Goal: Information Seeking & Learning: Learn about a topic

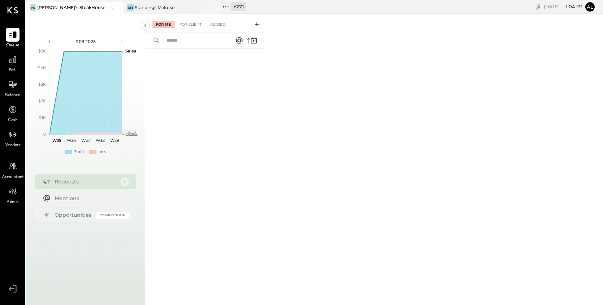
click at [11, 67] on span "P&L" at bounding box center [13, 70] width 8 height 7
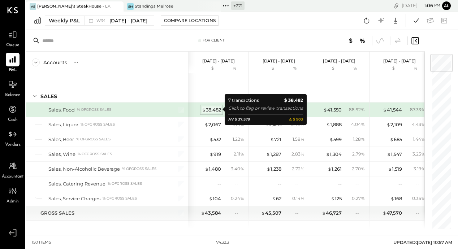
click at [213, 110] on div "$ 38,482" at bounding box center [211, 110] width 19 height 7
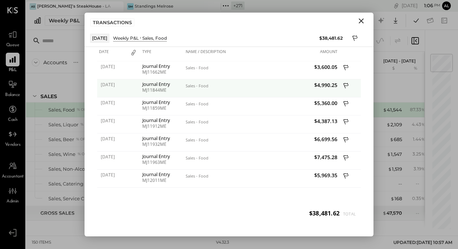
click at [345, 84] on icon at bounding box center [346, 86] width 7 height 9
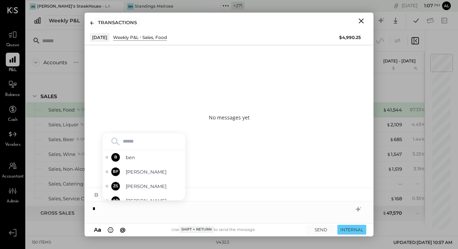
type input "*"
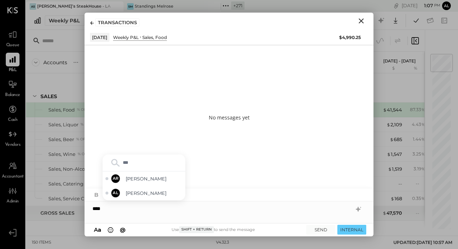
type input "****"
click at [145, 180] on span "[PERSON_NAME]" at bounding box center [154, 179] width 57 height 7
click at [363, 25] on button "Close" at bounding box center [361, 20] width 13 height 9
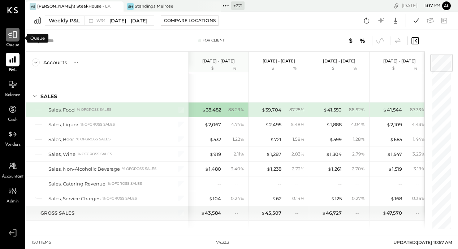
click at [10, 38] on icon at bounding box center [12, 34] width 9 height 9
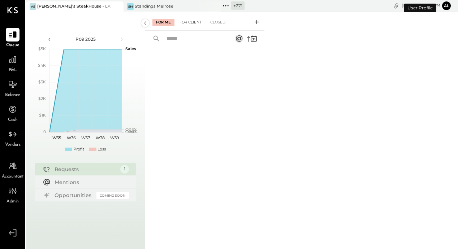
click at [192, 24] on div "For Client" at bounding box center [190, 22] width 29 height 7
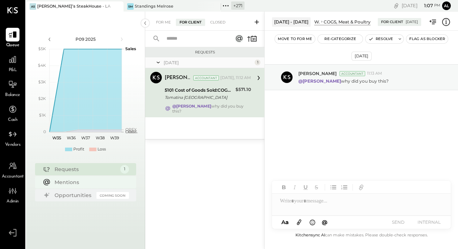
click at [78, 184] on div "Mentions" at bounding box center [90, 182] width 71 height 7
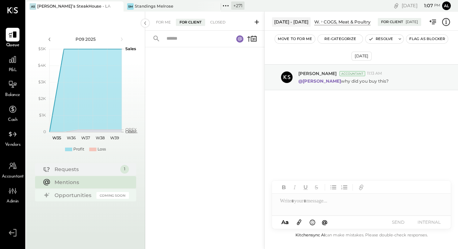
click at [77, 198] on div "Opportunities" at bounding box center [74, 195] width 38 height 7
click at [15, 60] on icon at bounding box center [12, 59] width 9 height 9
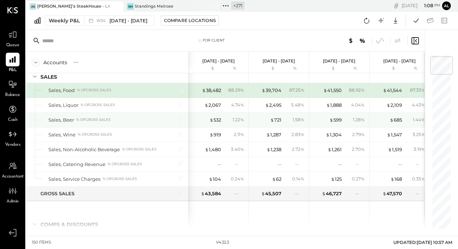
scroll to position [22, 0]
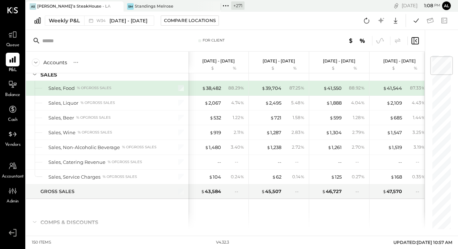
click at [177, 90] on div at bounding box center [177, 88] width 18 height 14
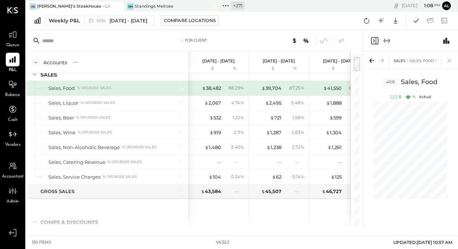
click at [386, 39] on icon "Expand panel (e)" at bounding box center [387, 40] width 9 height 9
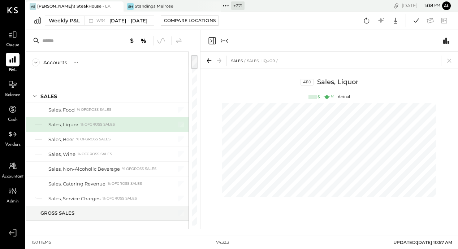
scroll to position [0, 30]
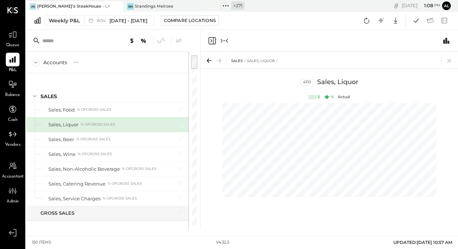
scroll to position [0, 90]
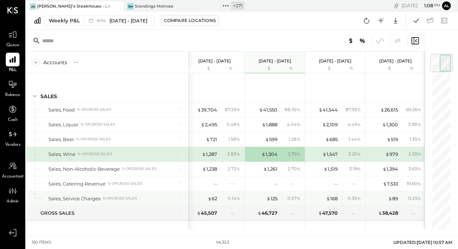
scroll to position [0, 32]
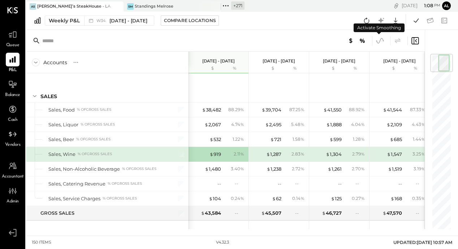
click at [383, 41] on circle at bounding box center [383, 40] width 1 height 1
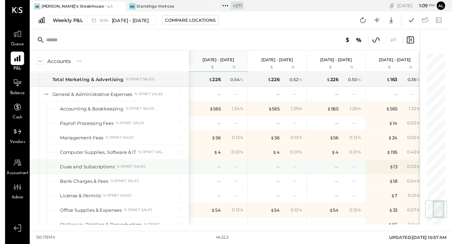
scroll to position [1277, 0]
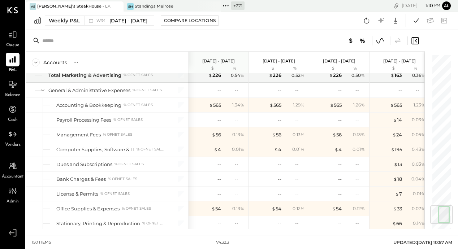
click at [380, 39] on icon at bounding box center [379, 40] width 9 height 9
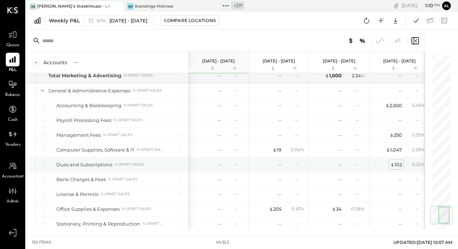
scroll to position [1287, 0]
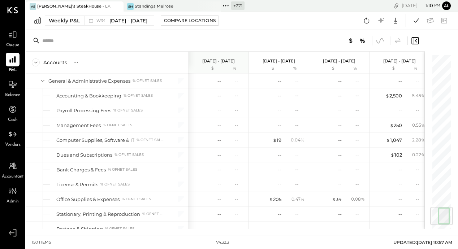
click at [382, 39] on icon at bounding box center [379, 40] width 9 height 9
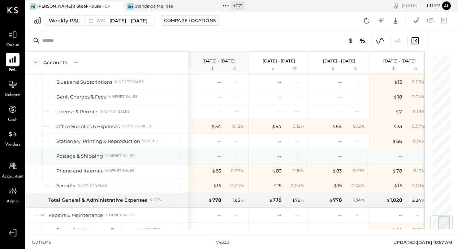
scroll to position [1360, 0]
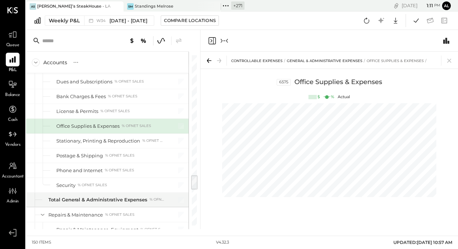
click at [212, 39] on icon "Close panel" at bounding box center [212, 40] width 9 height 9
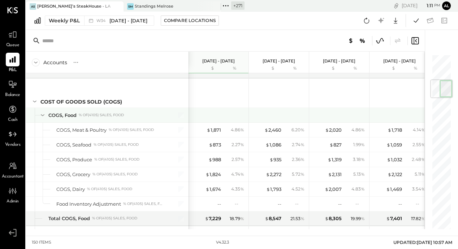
scroll to position [223, 0]
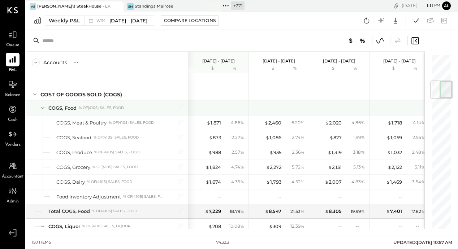
click at [119, 106] on div "% of (4105) Sales, Food" at bounding box center [101, 108] width 45 height 5
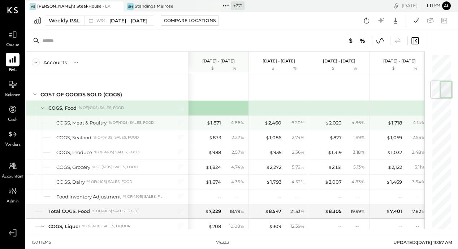
click at [141, 122] on div "% of (4105) Sales, Food" at bounding box center [131, 122] width 45 height 5
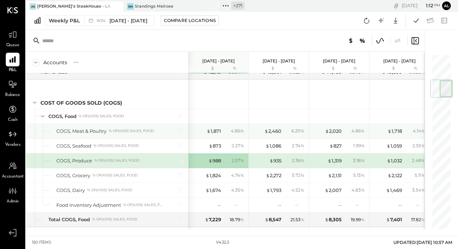
scroll to position [230, 0]
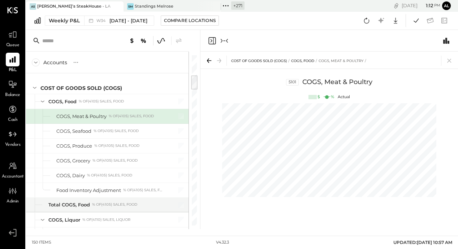
scroll to position [0, 90]
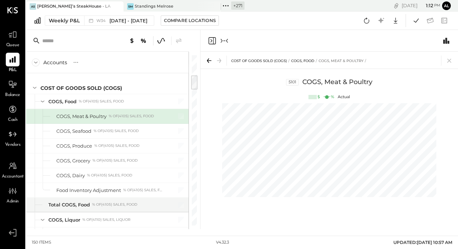
scroll to position [0, 90]
click at [214, 40] on icon "Close panel" at bounding box center [212, 40] width 9 height 9
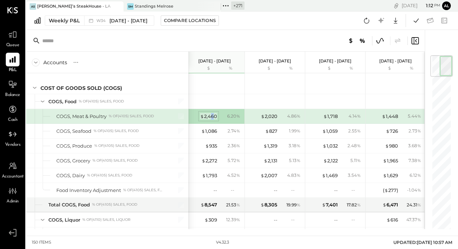
click at [212, 113] on div "$ 2,460" at bounding box center [208, 116] width 17 height 7
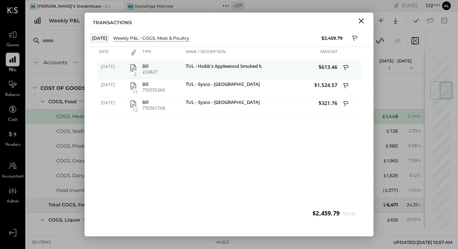
click at [133, 69] on icon "button" at bounding box center [133, 67] width 6 height 7
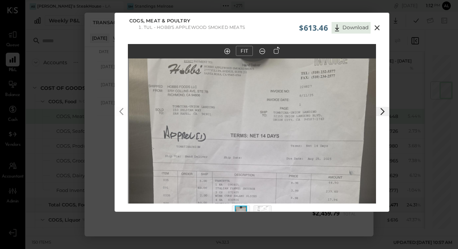
drag, startPoint x: 312, startPoint y: 102, endPoint x: 313, endPoint y: 173, distance: 71.2
click at [313, 173] on img at bounding box center [253, 185] width 248 height 331
click at [375, 29] on icon at bounding box center [377, 27] width 5 height 5
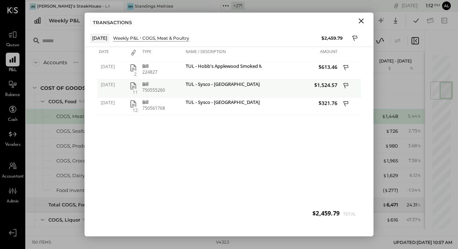
click at [347, 86] on icon at bounding box center [346, 86] width 7 height 9
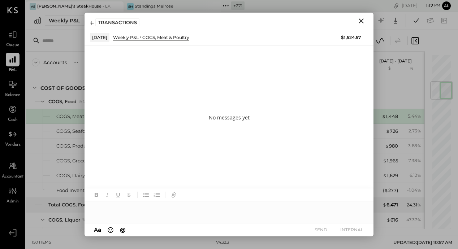
click at [128, 209] on div at bounding box center [229, 209] width 289 height 14
click at [363, 21] on icon "Close" at bounding box center [361, 21] width 9 height 9
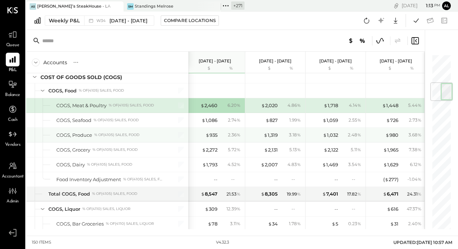
scroll to position [247, 0]
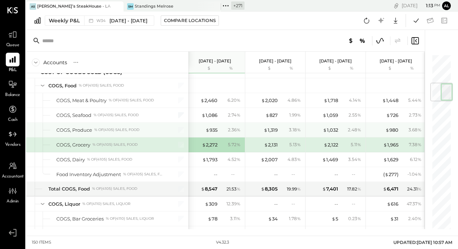
scroll to position [0, 64]
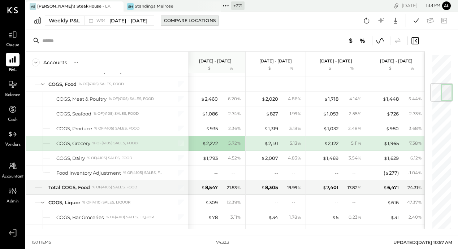
click at [187, 22] on div "Compare Locations" at bounding box center [190, 20] width 52 height 6
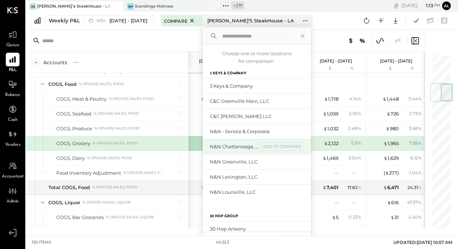
scroll to position [55, 0]
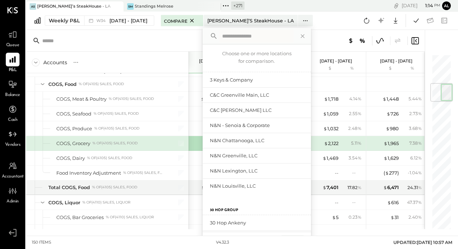
click at [332, 29] on div "Weekly P&L W34 Aug 18 - 24, 2025 Compare Alex’s SteakHouse - LA Choose one or m…" at bounding box center [242, 21] width 432 height 18
click at [303, 31] on icon at bounding box center [302, 35] width 9 height 9
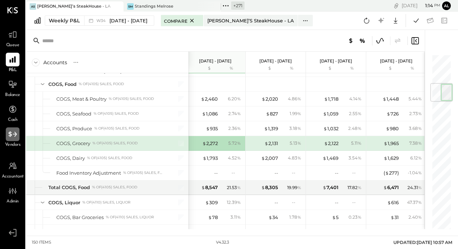
click at [12, 137] on icon at bounding box center [12, 134] width 9 height 9
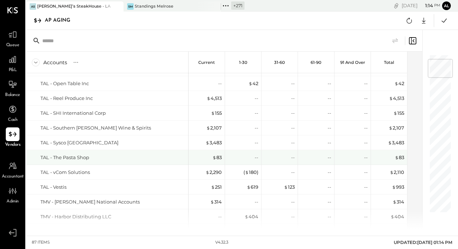
scroll to position [41, 0]
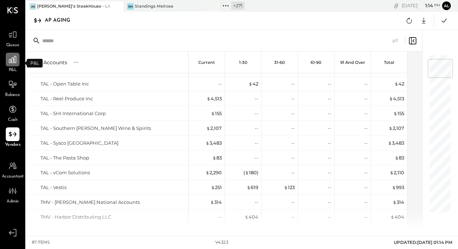
click at [16, 59] on icon at bounding box center [12, 59] width 9 height 9
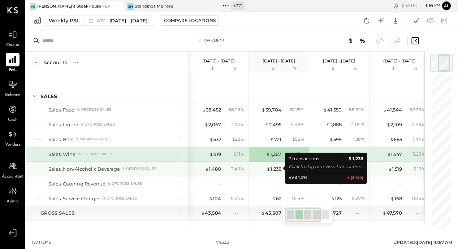
scroll to position [0, 32]
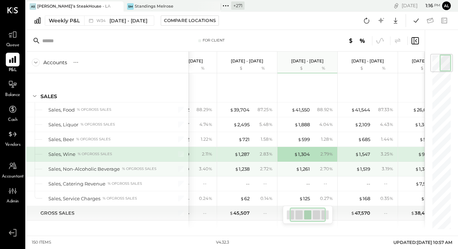
scroll to position [0, 64]
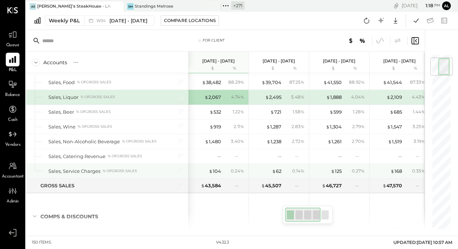
scroll to position [26, 0]
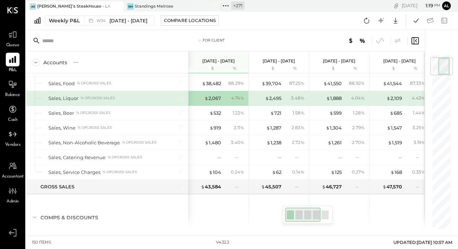
click at [187, 39] on div "For Client" at bounding box center [212, 40] width 108 height 5
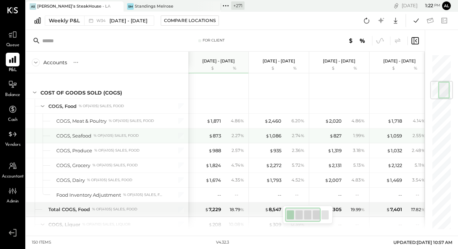
scroll to position [229, 0]
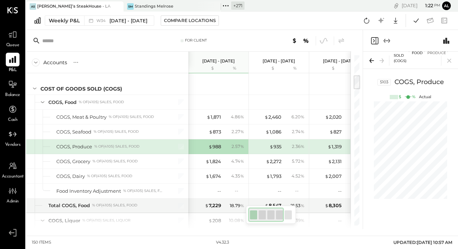
click at [383, 42] on icon "Expand panel (e)" at bounding box center [387, 40] width 9 height 9
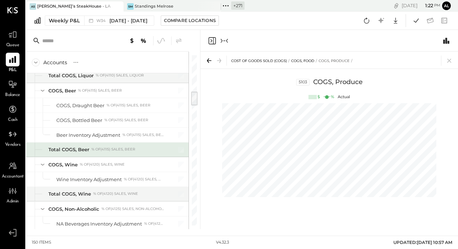
scroll to position [424, 0]
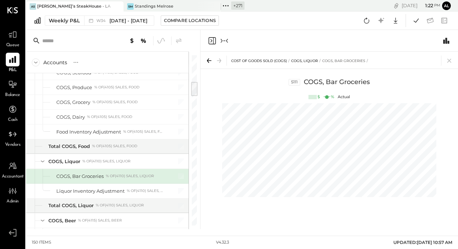
scroll to position [303, 0]
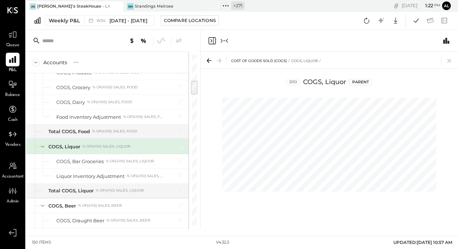
scroll to position [288, 0]
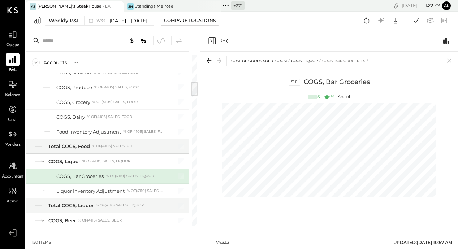
scroll to position [303, 0]
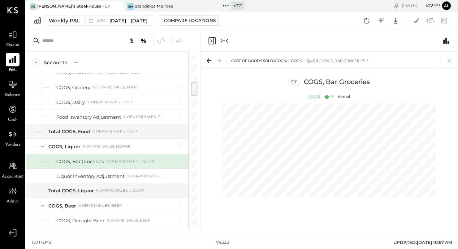
scroll to position [0, 90]
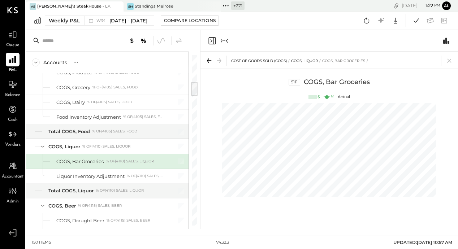
scroll to position [0, 30]
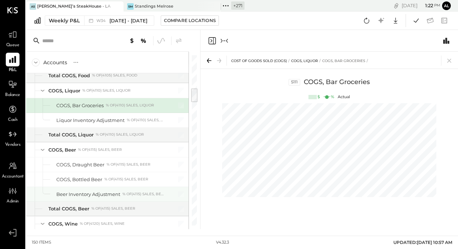
scroll to position [385, 0]
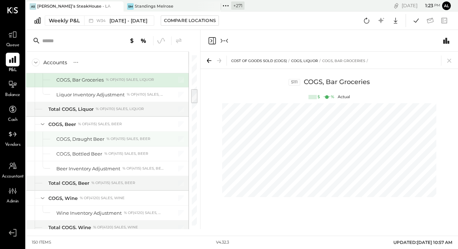
click at [119, 141] on div "COGS, Draught Beer % of (4115) Sales, Beer" at bounding box center [107, 139] width 163 height 14
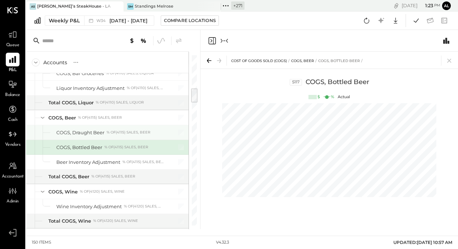
scroll to position [377, 0]
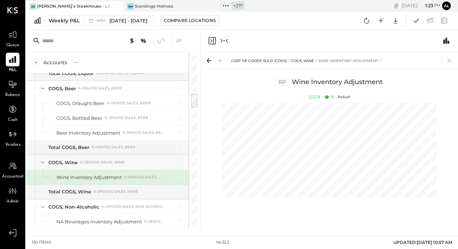
scroll to position [435, 0]
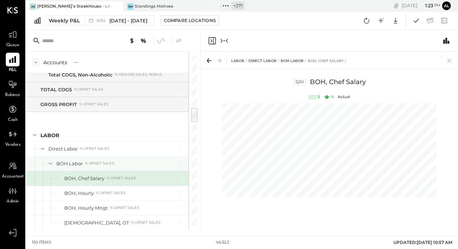
scroll to position [597, 0]
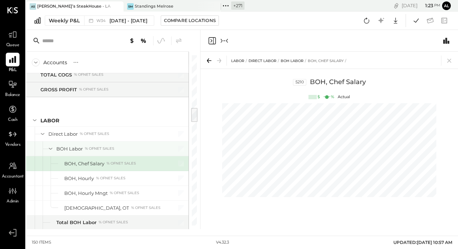
scroll to position [0, 90]
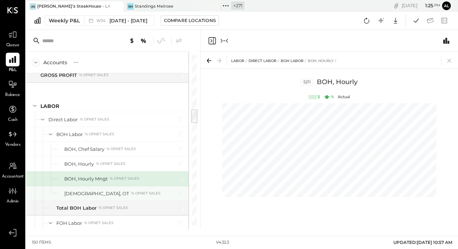
scroll to position [626, 0]
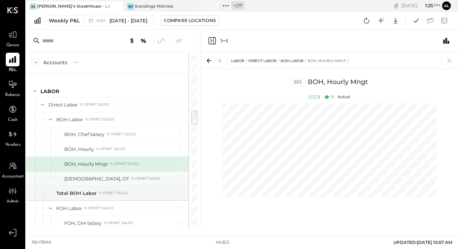
scroll to position [0, 90]
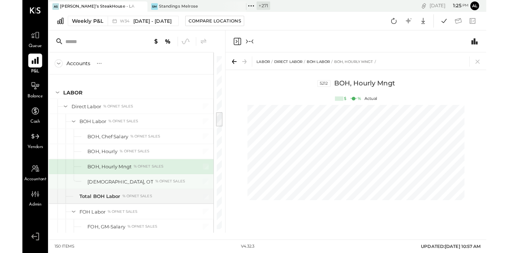
scroll to position [0, 30]
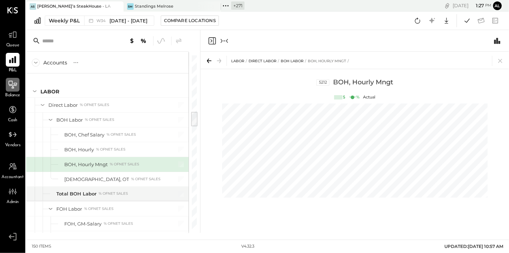
click at [14, 85] on icon at bounding box center [13, 85] width 8 height 1
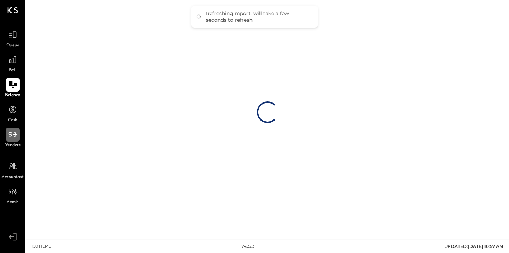
click at [11, 138] on icon at bounding box center [12, 134] width 9 height 9
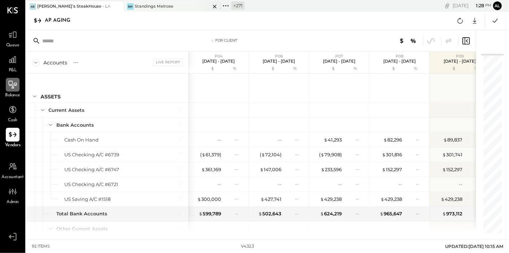
click at [162, 5] on div "Standings Melrose" at bounding box center [154, 7] width 39 height 6
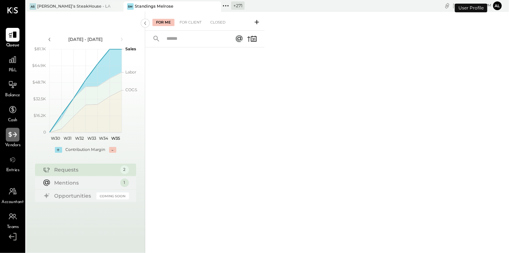
click at [14, 136] on icon at bounding box center [12, 134] width 9 height 9
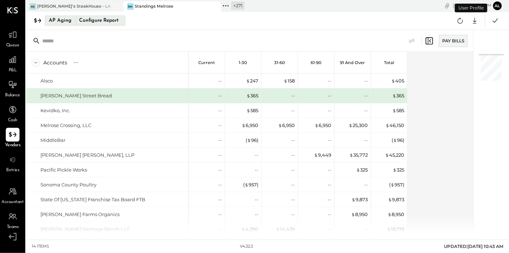
click at [61, 22] on div "AP Aging" at bounding box center [60, 21] width 23 height 12
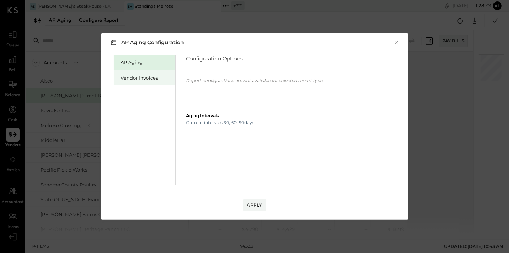
click at [148, 78] on div "Vendor Invoices" at bounding box center [146, 77] width 51 height 7
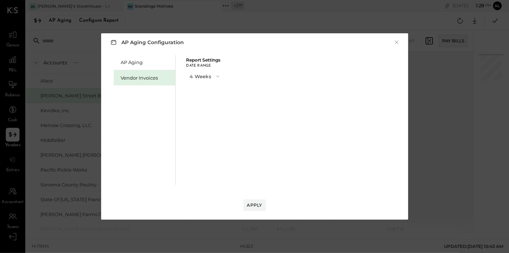
click at [215, 77] on icon "button" at bounding box center [218, 76] width 6 height 6
click at [203, 90] on span "8 Weeks" at bounding box center [200, 89] width 17 height 5
click at [256, 204] on div "Apply" at bounding box center [254, 205] width 15 height 6
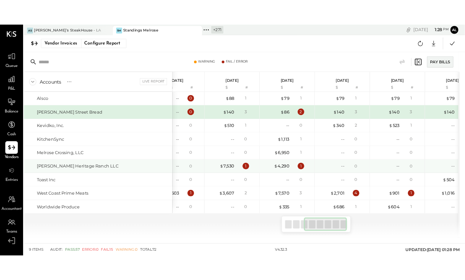
scroll to position [0, 168]
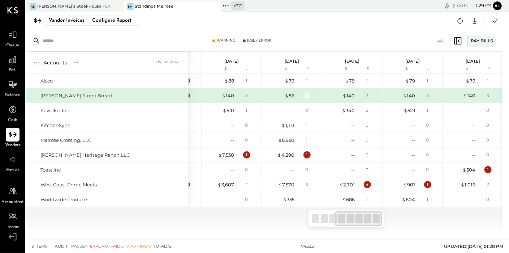
click at [308, 96] on div "2" at bounding box center [307, 95] width 7 height 7
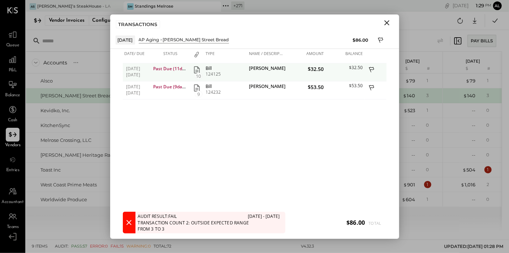
click at [197, 72] on icon "button" at bounding box center [197, 69] width 9 height 9
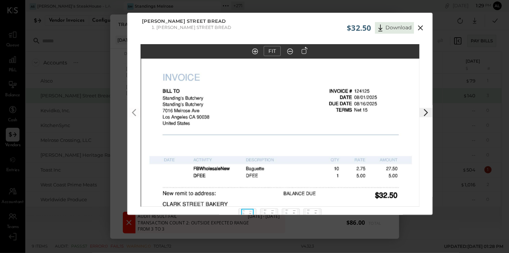
drag, startPoint x: 295, startPoint y: 138, endPoint x: 294, endPoint y: 226, distance: 88.2
click at [294, 226] on div "$32.50 Download Clark Street Bread Clark Street Bread FIT" at bounding box center [254, 126] width 509 height 253
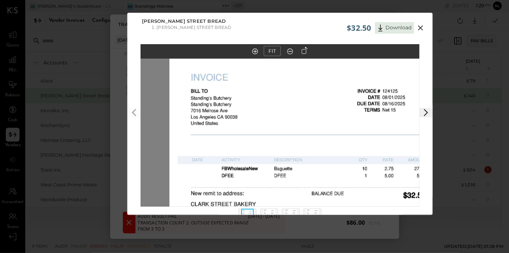
click at [324, 206] on img at bounding box center [308, 183] width 279 height 361
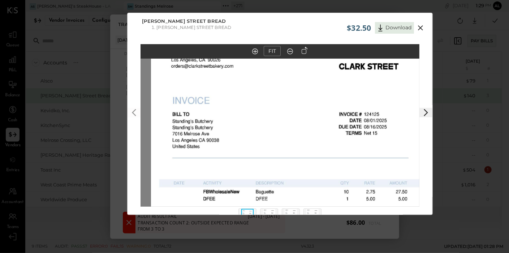
drag, startPoint x: 321, startPoint y: 164, endPoint x: 301, endPoint y: 188, distance: 30.5
click at [301, 188] on img at bounding box center [290, 206] width 279 height 361
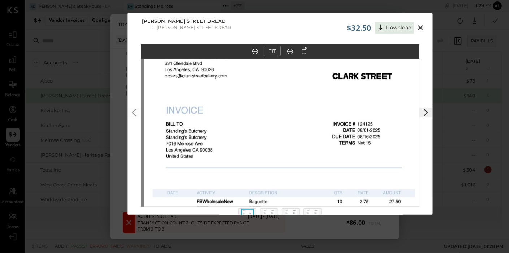
drag, startPoint x: 304, startPoint y: 188, endPoint x: 294, endPoint y: 205, distance: 19.6
click at [294, 205] on img at bounding box center [284, 216] width 279 height 361
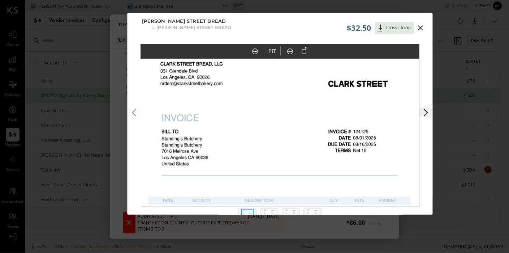
click at [294, 205] on img at bounding box center [279, 223] width 279 height 361
click at [420, 29] on icon at bounding box center [420, 27] width 9 height 9
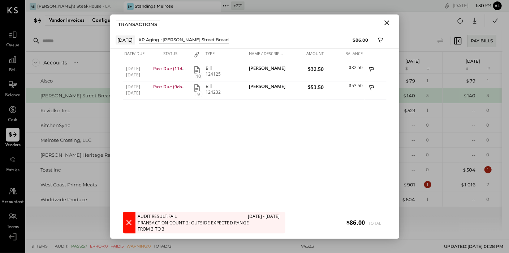
click at [387, 25] on icon "Close" at bounding box center [387, 22] width 9 height 9
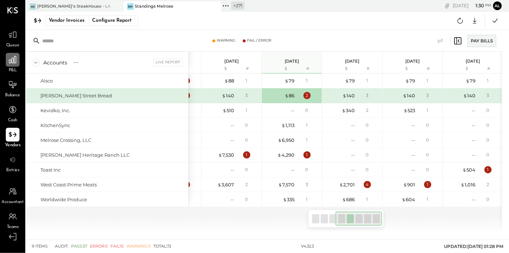
click at [10, 62] on icon at bounding box center [12, 59] width 9 height 9
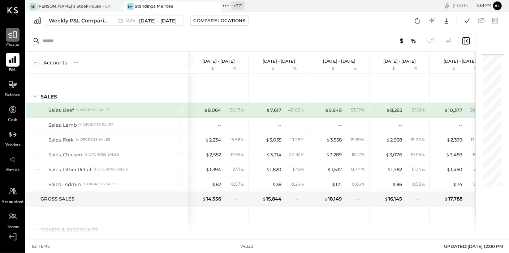
click at [10, 41] on div at bounding box center [13, 35] width 14 height 14
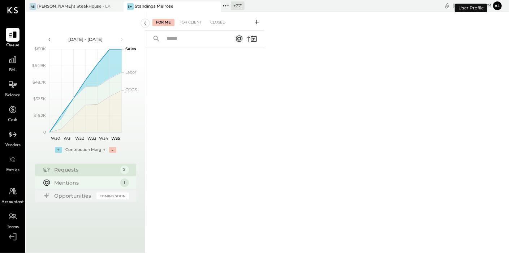
click at [85, 185] on div "Mentions" at bounding box center [86, 182] width 62 height 7
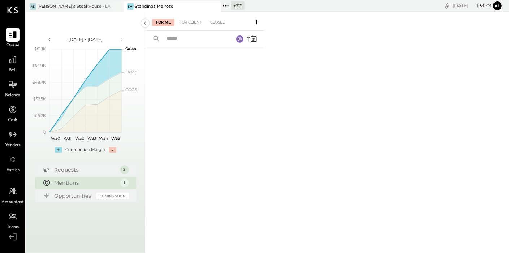
click at [193, 26] on div "For Me For Client Closed" at bounding box center [204, 21] width 119 height 19
click at [193, 21] on div "For Client" at bounding box center [190, 22] width 29 height 7
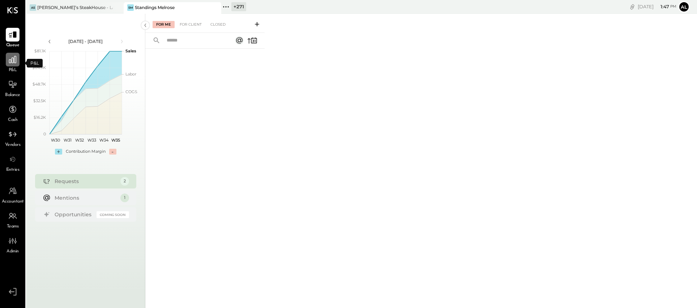
click at [10, 60] on icon at bounding box center [12, 59] width 9 height 9
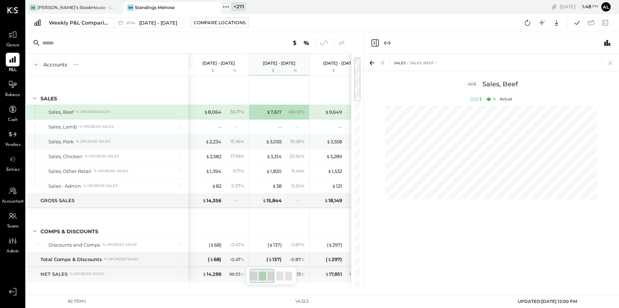
scroll to position [0, 9]
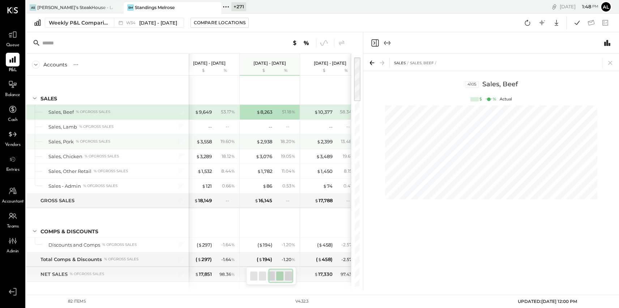
scroll to position [0, 139]
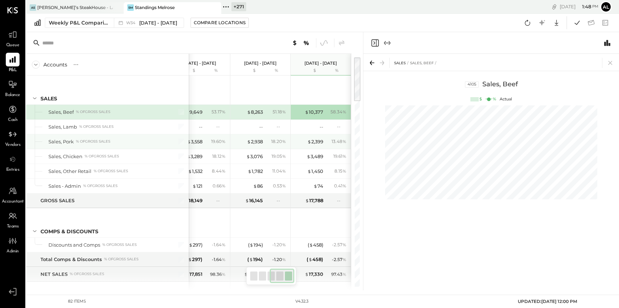
scroll to position [0, 130]
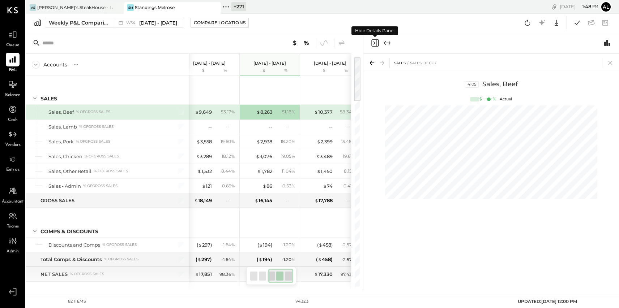
click at [374, 44] on icon "Close panel" at bounding box center [374, 43] width 9 height 9
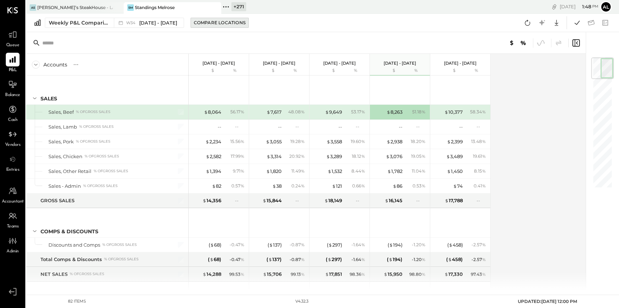
click at [203, 23] on div "Compare Locations" at bounding box center [220, 23] width 52 height 6
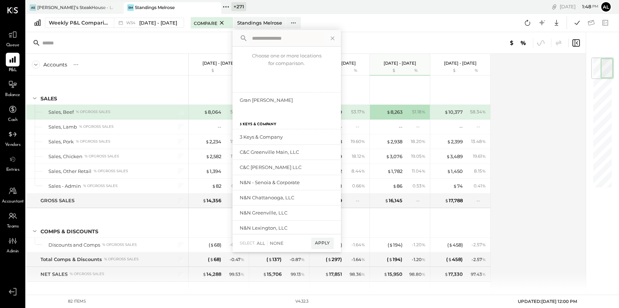
click at [377, 40] on div at bounding box center [456, 42] width 248 height 9
click at [334, 39] on icon at bounding box center [332, 38] width 4 height 4
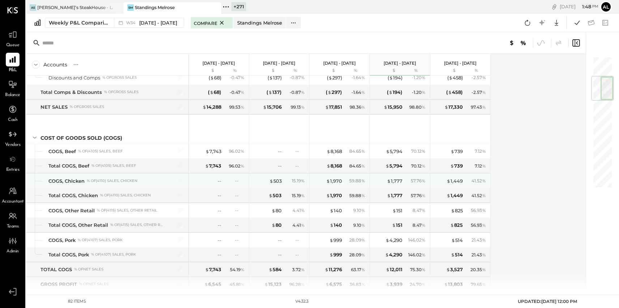
scroll to position [169, 0]
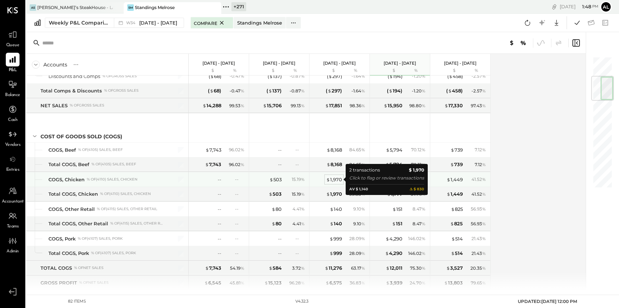
click at [337, 181] on div "$ 1,970" at bounding box center [334, 179] width 16 height 7
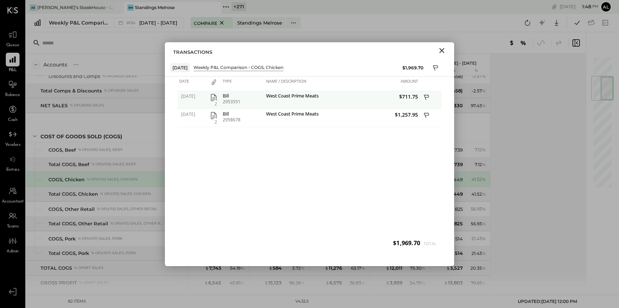
click at [213, 97] on icon "button" at bounding box center [214, 97] width 6 height 7
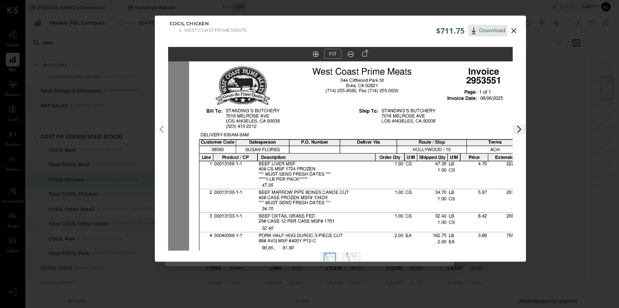
drag, startPoint x: 362, startPoint y: 110, endPoint x: 356, endPoint y: 295, distance: 185.1
click at [356, 295] on div "$711.75 Download COGS, Chicken West Coast Prime Meats FIT" at bounding box center [309, 154] width 619 height 308
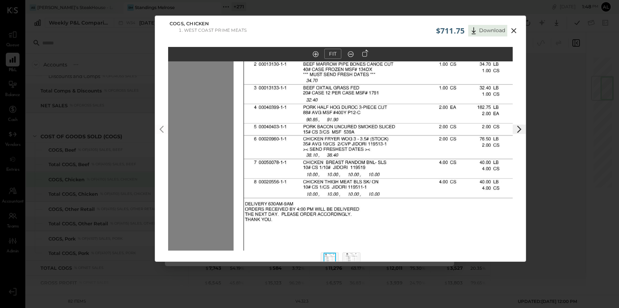
click at [428, 122] on img at bounding box center [405, 151] width 344 height 446
click at [512, 33] on icon at bounding box center [513, 30] width 9 height 9
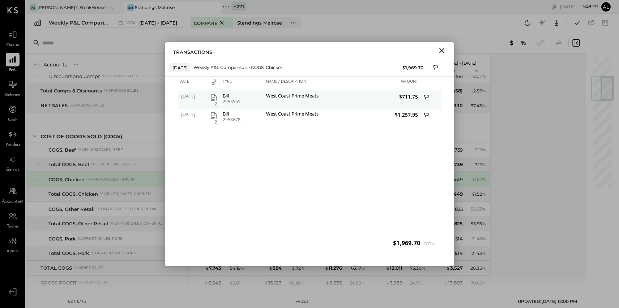
click at [426, 99] on icon at bounding box center [426, 96] width 5 height 5
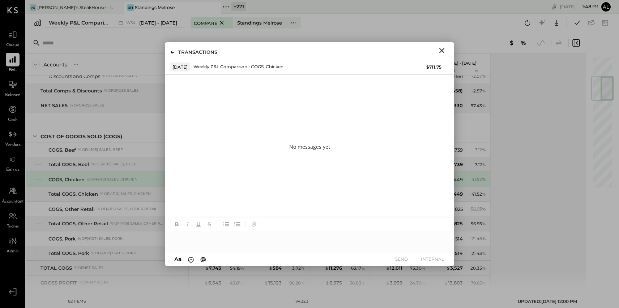
click at [441, 51] on icon "Close" at bounding box center [441, 50] width 5 height 5
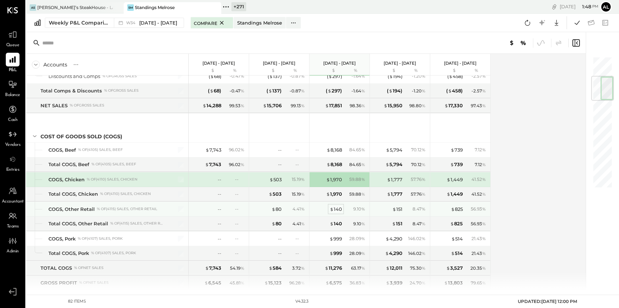
click at [336, 211] on div "$ 140" at bounding box center [336, 209] width 12 height 7
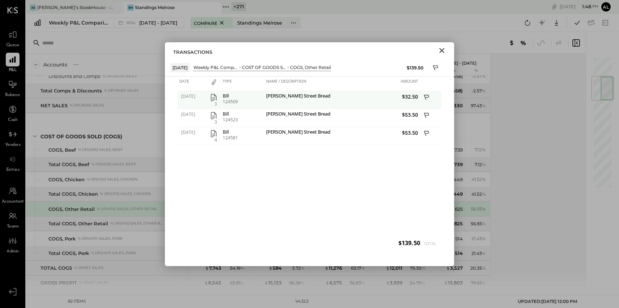
click at [426, 96] on icon at bounding box center [427, 98] width 7 height 9
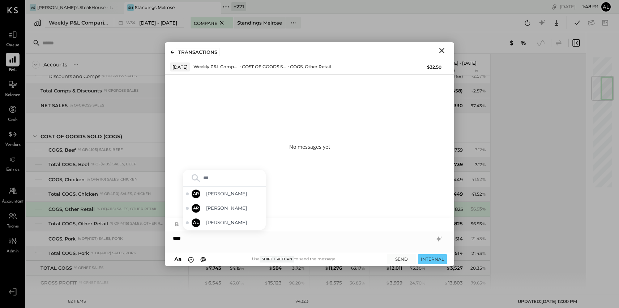
type input "****"
click at [227, 195] on span "[PERSON_NAME]" at bounding box center [234, 193] width 57 height 7
click at [444, 50] on icon "Close" at bounding box center [441, 50] width 9 height 9
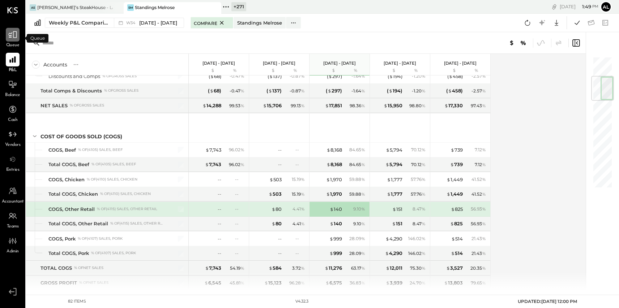
click at [13, 38] on icon at bounding box center [12, 34] width 9 height 9
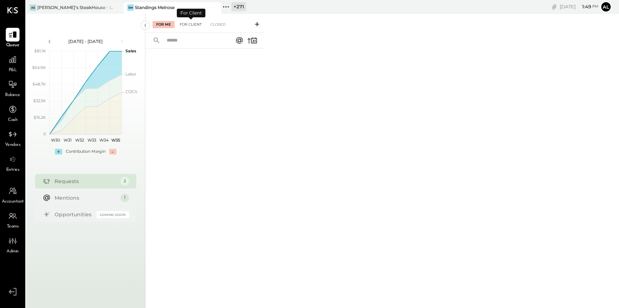
click at [192, 27] on div "For Client" at bounding box center [190, 24] width 29 height 7
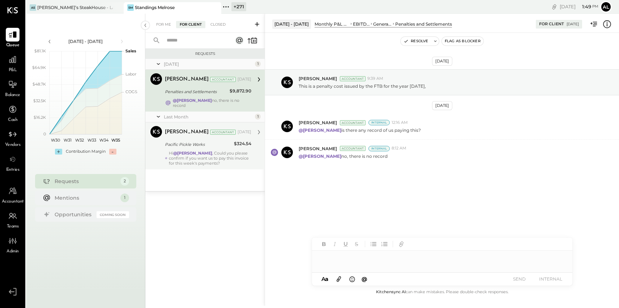
click at [203, 151] on div "Hi @[PERSON_NAME] , Could you please confirm if you want us to pay this invoice…" at bounding box center [210, 158] width 82 height 15
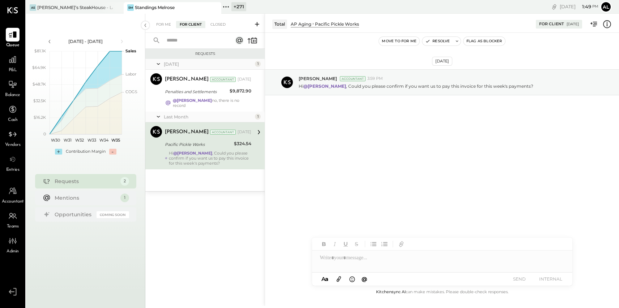
click at [197, 115] on div "Last Month" at bounding box center [208, 117] width 89 height 6
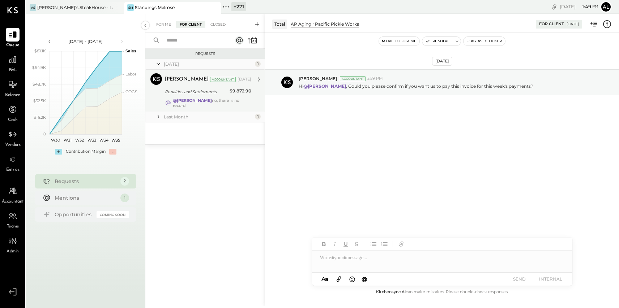
click at [197, 104] on div "[PERSON_NAME] Accountant [PERSON_NAME] Accountant [DATE] Penalties and Settleme…" at bounding box center [204, 91] width 119 height 42
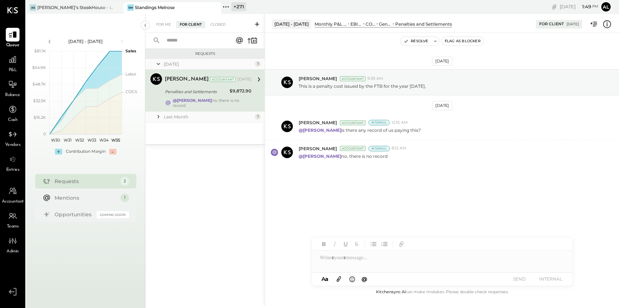
click at [195, 116] on div "Last Month 1" at bounding box center [204, 117] width 119 height 11
click at [158, 115] on icon at bounding box center [158, 116] width 1 height 3
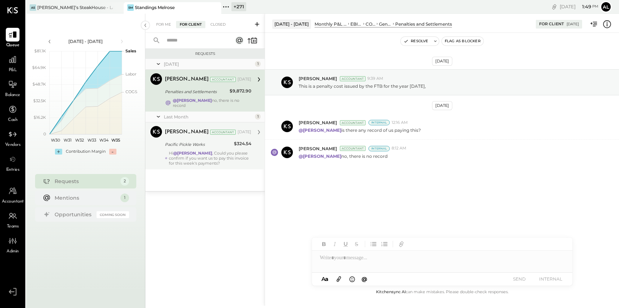
click at [178, 87] on div "Penalties and Settlements" at bounding box center [196, 91] width 63 height 9
click at [383, 263] on div at bounding box center [442, 258] width 260 height 14
click at [79, 184] on div "Requests" at bounding box center [86, 181] width 62 height 7
click at [216, 25] on div "Closed" at bounding box center [218, 24] width 22 height 7
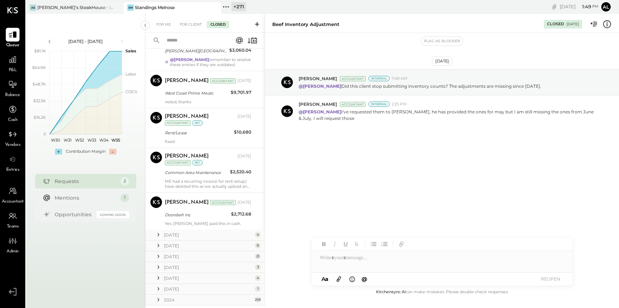
scroll to position [481, 0]
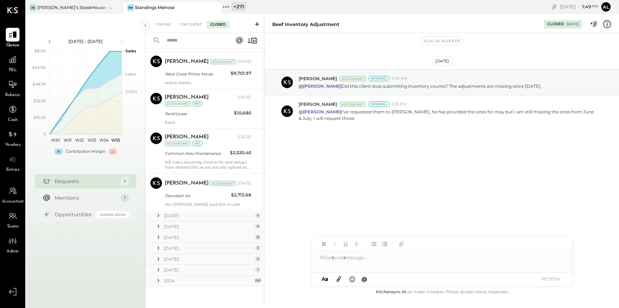
click at [205, 222] on div "[DATE] 9" at bounding box center [204, 227] width 119 height 11
click at [203, 215] on div "[DATE]" at bounding box center [208, 216] width 89 height 6
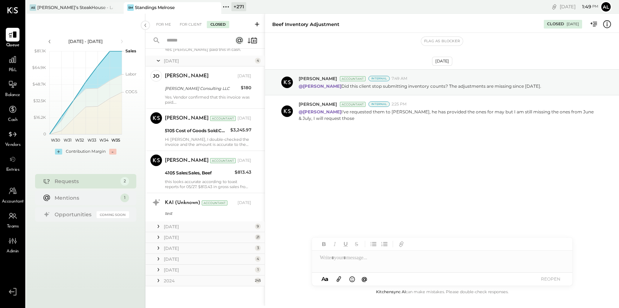
scroll to position [636, 0]
click at [186, 208] on div "KAI (Unknown) Accountant [DATE]" at bounding box center [208, 203] width 86 height 12
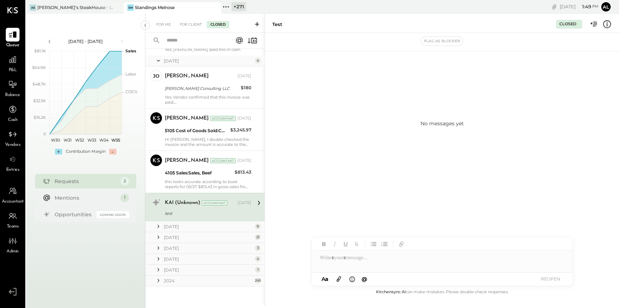
click at [173, 210] on div "test" at bounding box center [207, 213] width 84 height 7
click at [181, 232] on div "[DATE]" at bounding box center [204, 237] width 119 height 11
click at [180, 227] on div "[DATE]" at bounding box center [208, 227] width 89 height 6
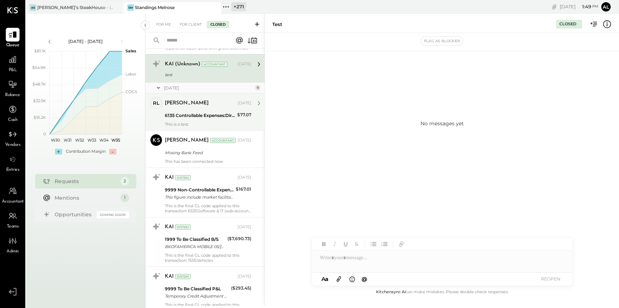
scroll to position [807, 0]
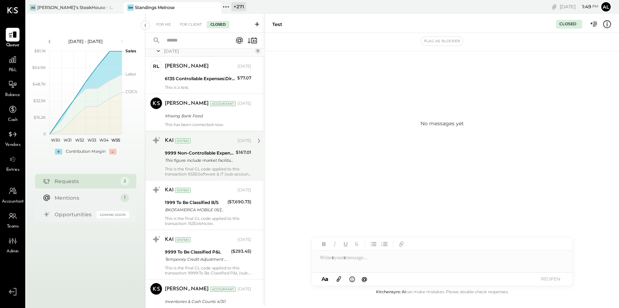
click at [173, 170] on div "KAI System [DATE] 9999 Non-Controllable Expenses:Other Income and Expenses:To B…" at bounding box center [208, 156] width 86 height 42
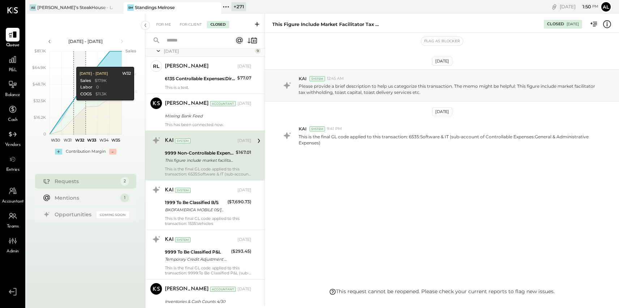
click at [150, 9] on div "Standings Melrose" at bounding box center [155, 7] width 40 height 6
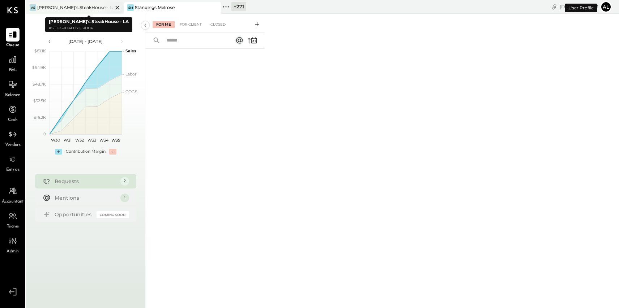
click at [74, 7] on div "[PERSON_NAME]’s SteakHouse - LA" at bounding box center [75, 7] width 76 height 6
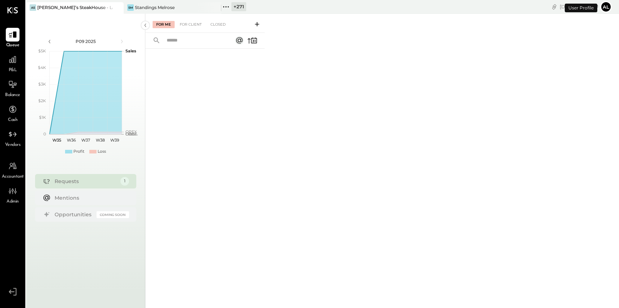
click at [225, 16] on div "For Me For Client Closed" at bounding box center [204, 23] width 119 height 19
click at [222, 24] on div "Closed" at bounding box center [218, 24] width 22 height 7
click at [195, 25] on div "For Client" at bounding box center [190, 24] width 29 height 7
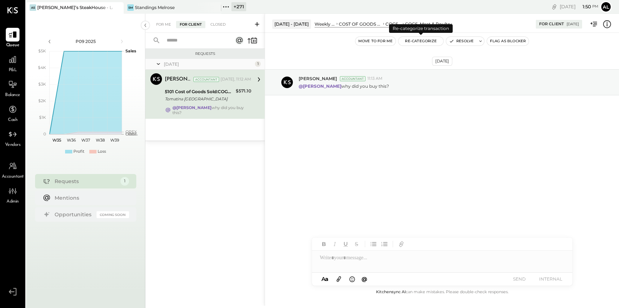
click at [427, 39] on button "Re-Categorize" at bounding box center [420, 41] width 45 height 9
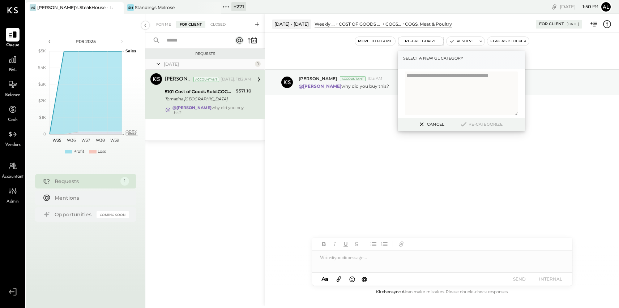
click at [435, 60] on label "Select a new gl category" at bounding box center [461, 58] width 116 height 7
click at [16, 57] on icon at bounding box center [12, 59] width 7 height 7
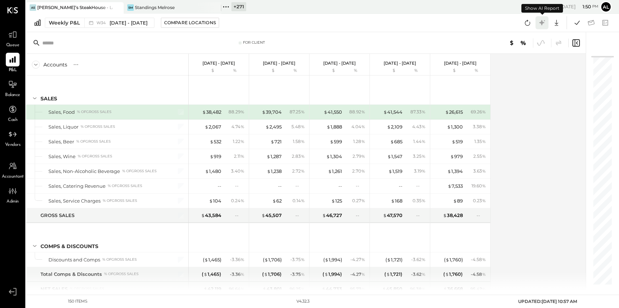
click at [541, 23] on icon at bounding box center [541, 22] width 5 height 5
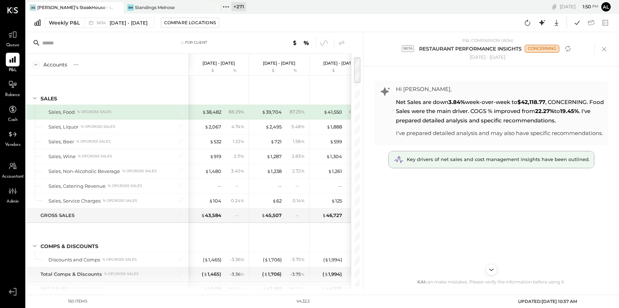
click at [544, 162] on span "Key drivers of net sales and cost management insights have been outlined." at bounding box center [498, 159] width 183 height 6
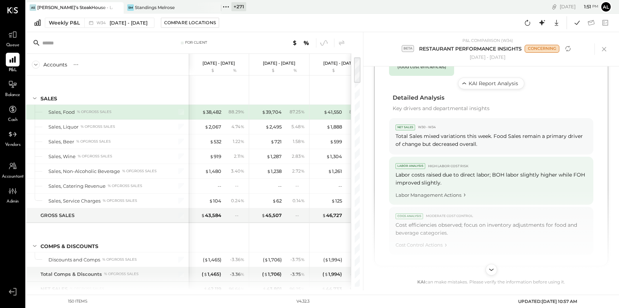
scroll to position [372, 0]
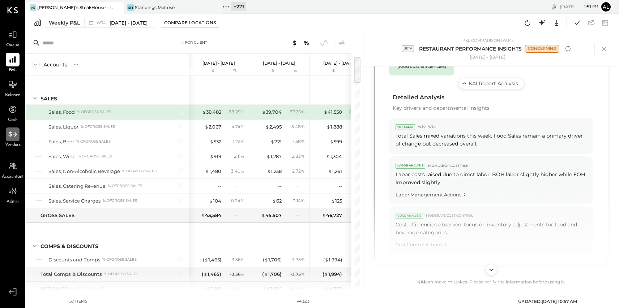
click at [8, 132] on icon at bounding box center [12, 134] width 9 height 9
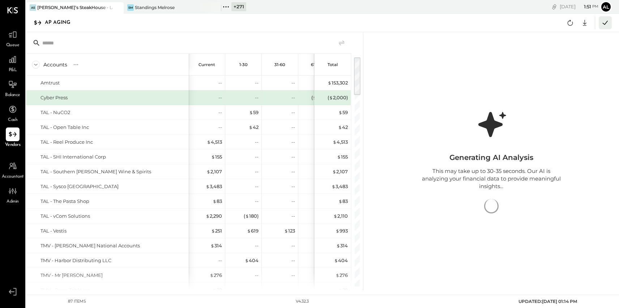
click at [602, 23] on icon at bounding box center [604, 23] width 5 height 4
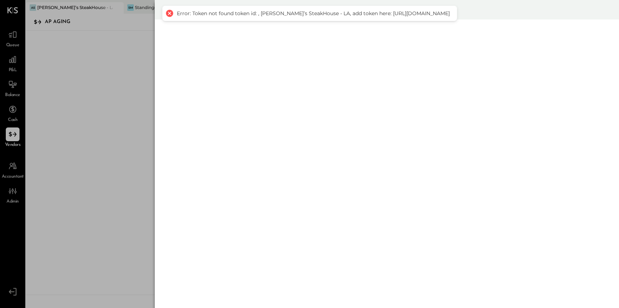
click at [61, 65] on div "Validation results" at bounding box center [309, 154] width 619 height 308
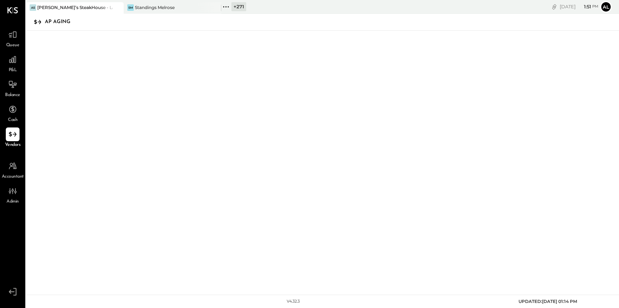
click at [17, 68] on div "P&L" at bounding box center [13, 63] width 14 height 21
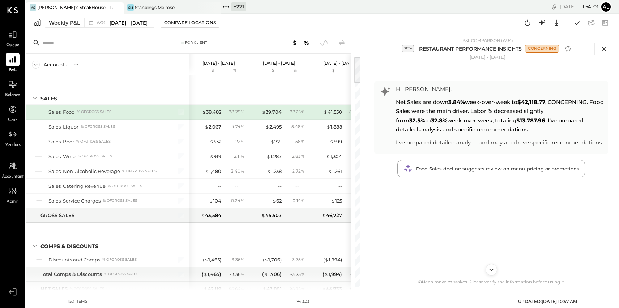
click at [606, 50] on icon at bounding box center [603, 49] width 11 height 11
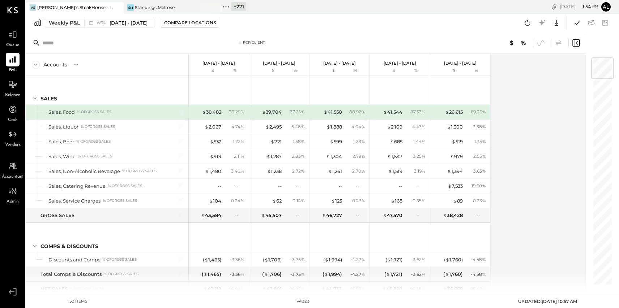
click at [5, 139] on div "Vendors" at bounding box center [13, 138] width 16 height 21
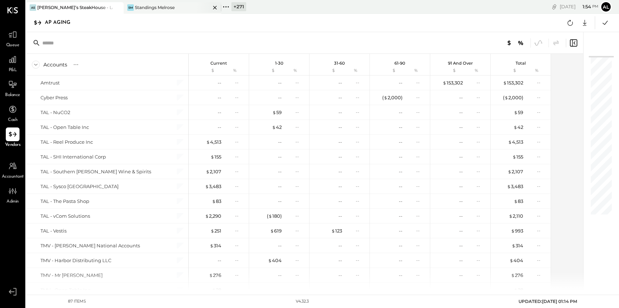
click at [142, 6] on div "Standings Melrose" at bounding box center [155, 7] width 40 height 6
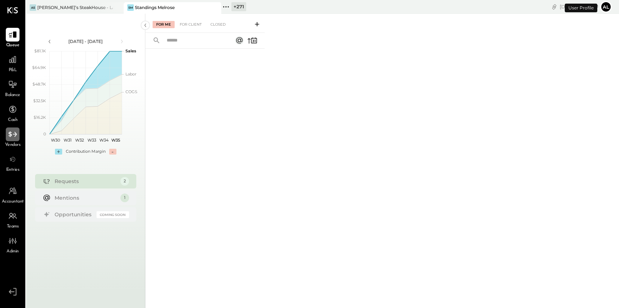
click at [10, 137] on icon at bounding box center [12, 134] width 9 height 9
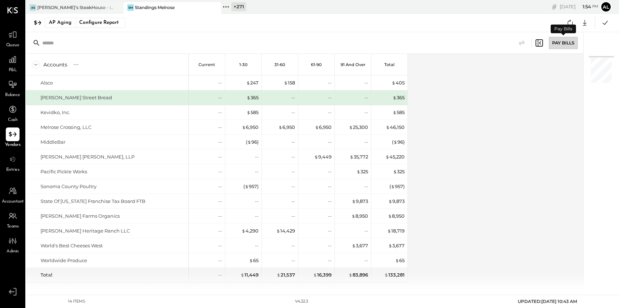
click at [567, 46] on div "Pay Bills" at bounding box center [563, 43] width 29 height 12
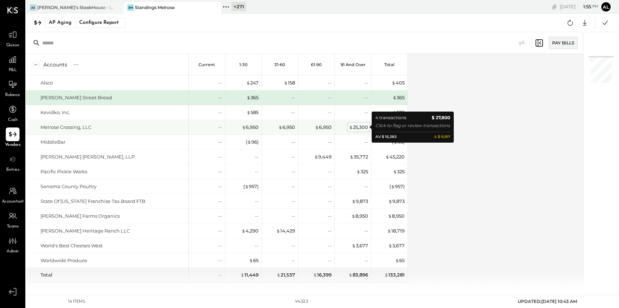
click at [360, 129] on div "$ 25,300" at bounding box center [358, 127] width 19 height 7
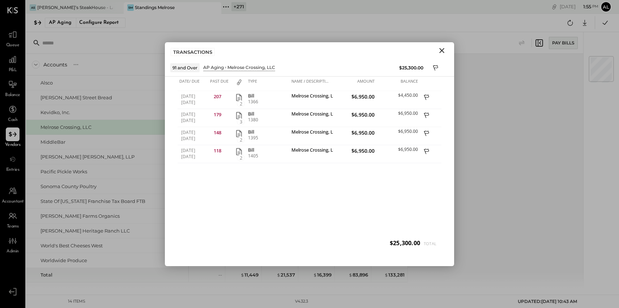
click at [439, 51] on icon "Close" at bounding box center [441, 50] width 9 height 9
